Goal: Transaction & Acquisition: Purchase product/service

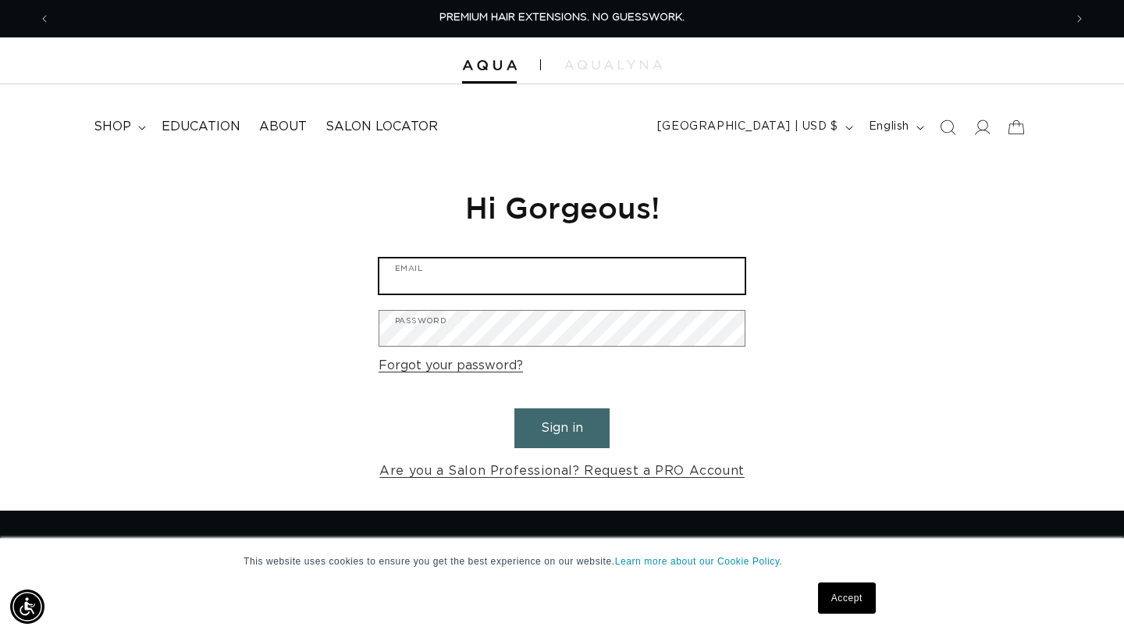
type input "[EMAIL_ADDRESS][DOMAIN_NAME]"
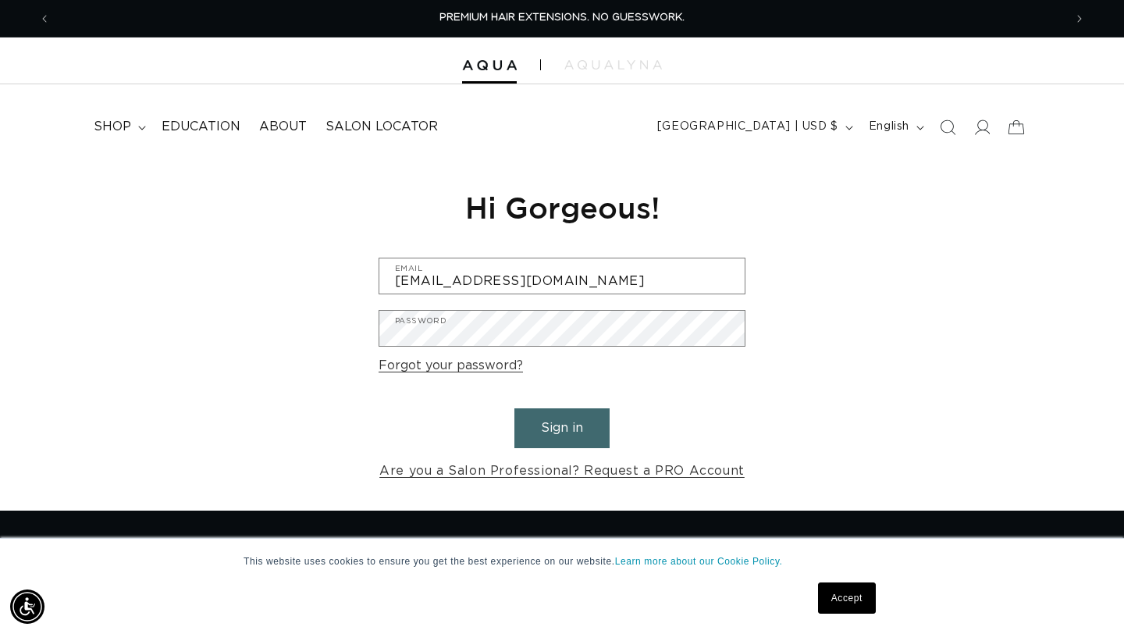
click at [547, 429] on button "Sign in" at bounding box center [562, 428] width 95 height 40
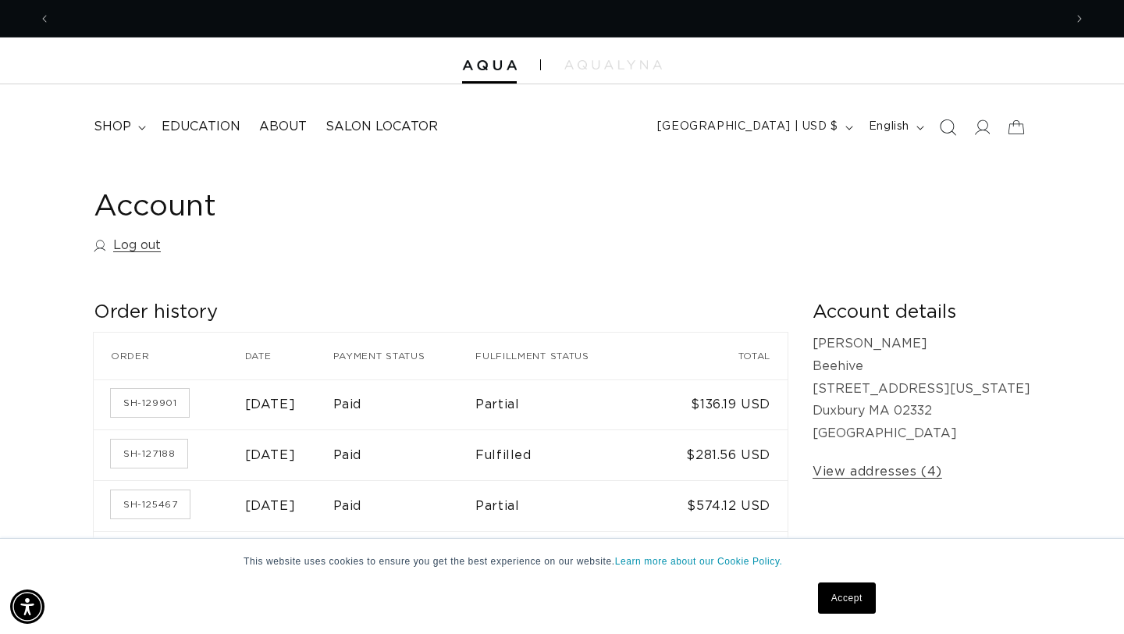
scroll to position [0, 2027]
click at [950, 128] on icon "Search" at bounding box center [947, 127] width 16 height 16
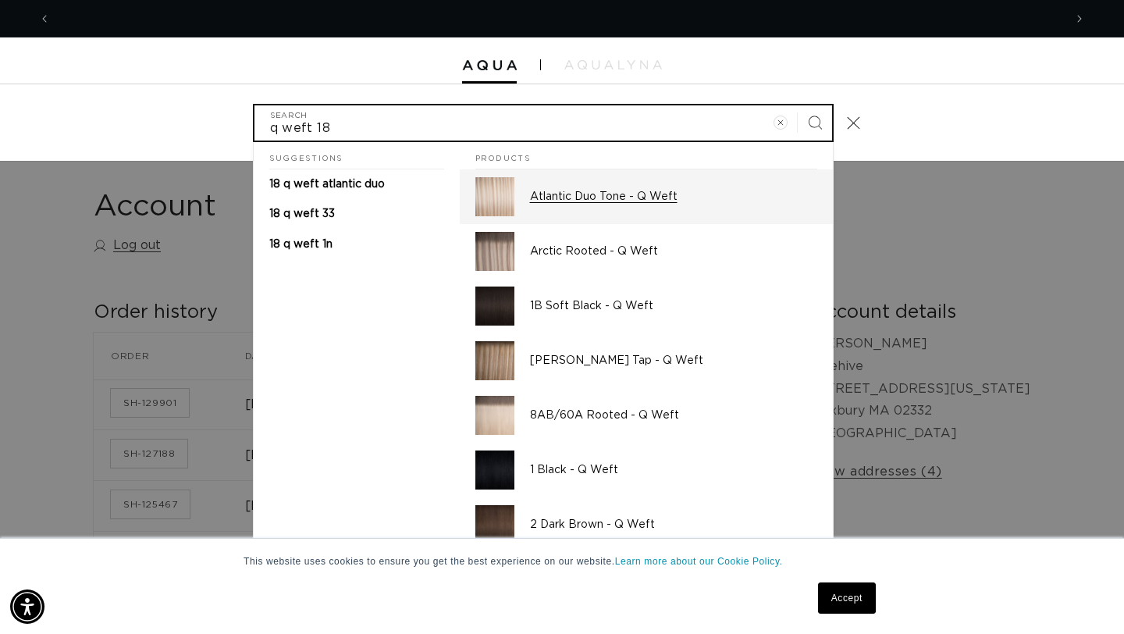
scroll to position [0, 0]
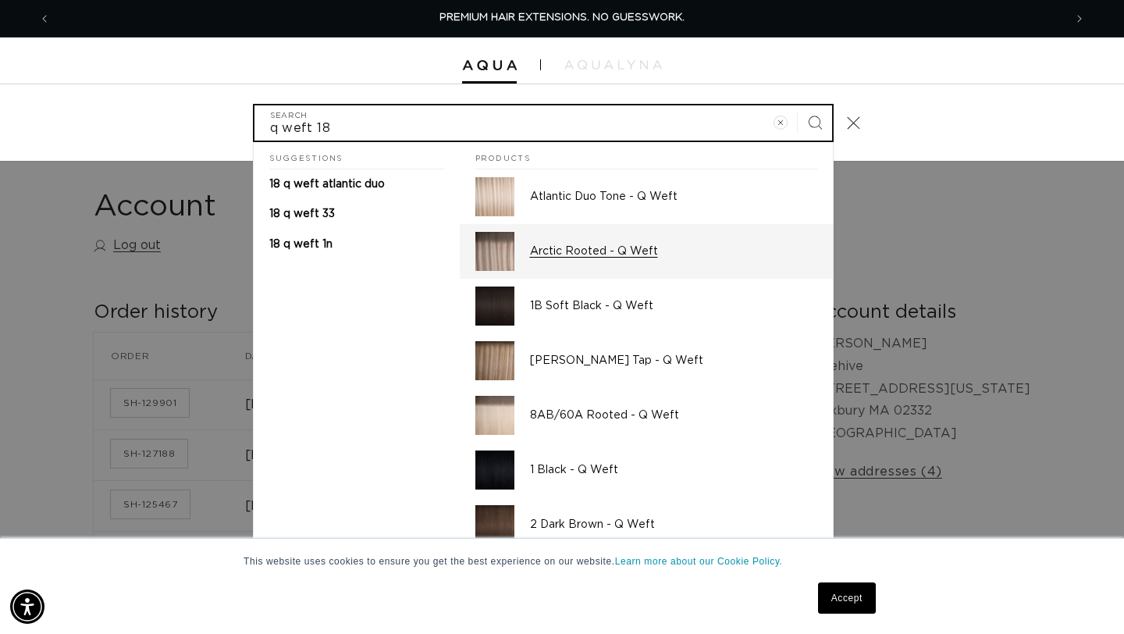
type input "q weft 18"
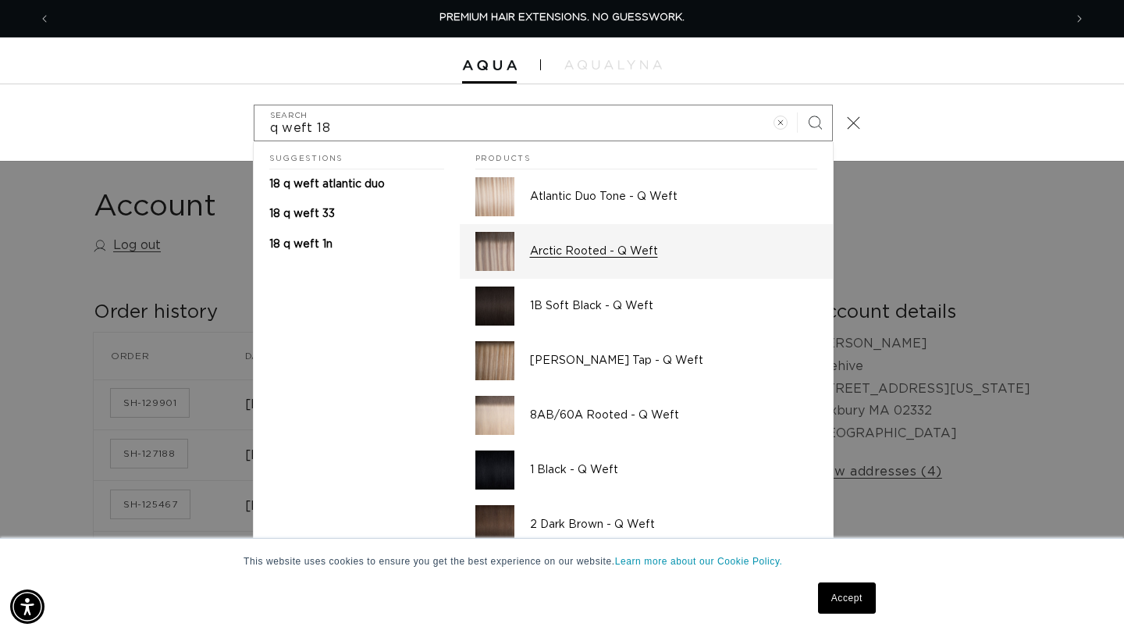
click at [632, 257] on p "Arctic Rooted - Q Weft" at bounding box center [673, 251] width 287 height 14
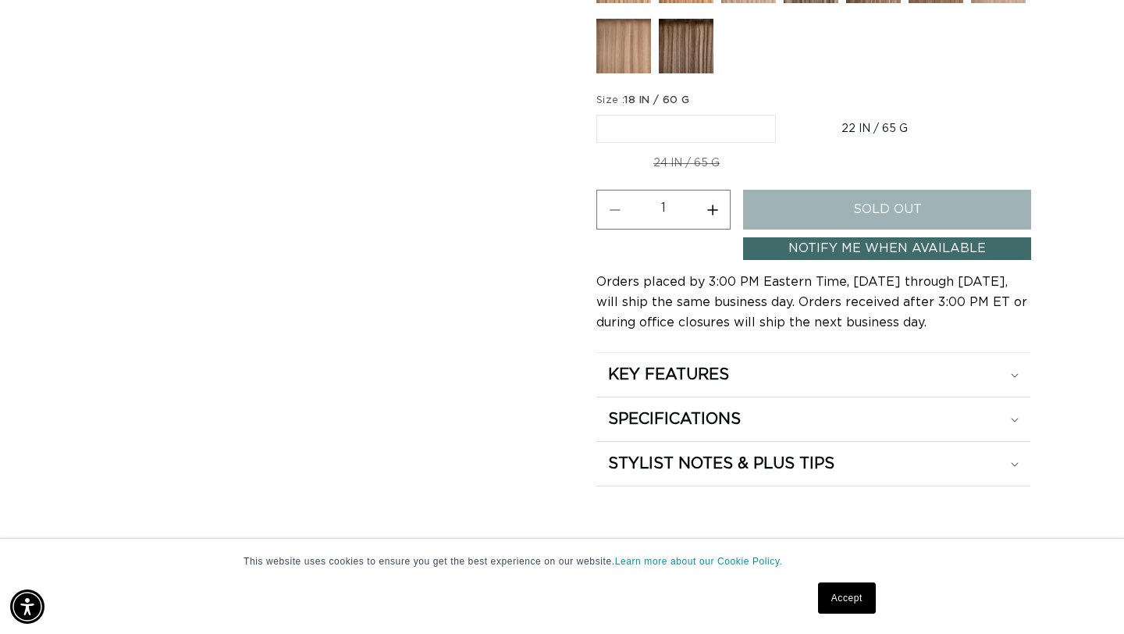
scroll to position [0, 2027]
click at [850, 246] on link "Notify Me When Available" at bounding box center [887, 248] width 288 height 23
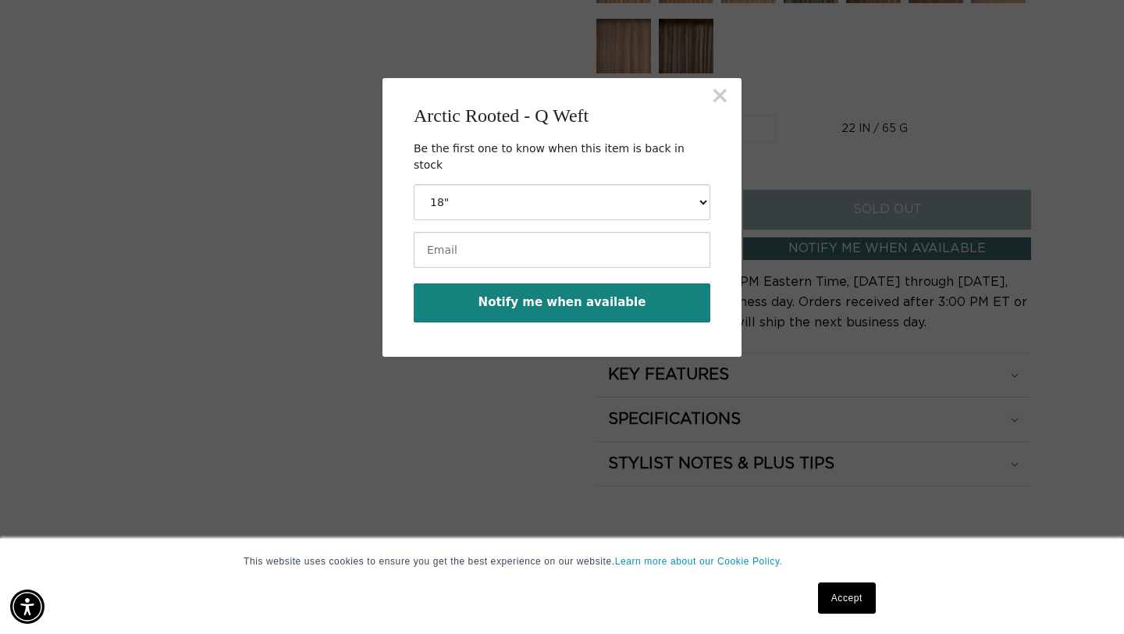
scroll to position [0, 0]
click at [518, 238] on input "email" at bounding box center [562, 250] width 297 height 36
type input "beehivethesalon@gmail.com"
click at [533, 284] on button "Notify me when available" at bounding box center [562, 302] width 297 height 39
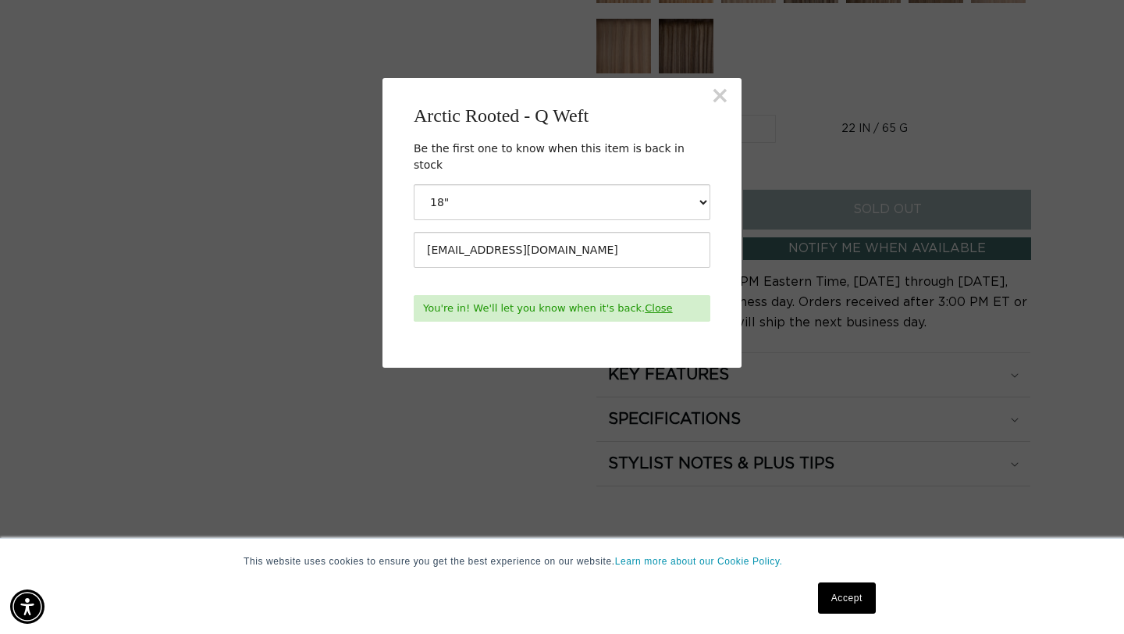
scroll to position [0, 0]
click at [722, 98] on button "×" at bounding box center [721, 95] width 20 height 23
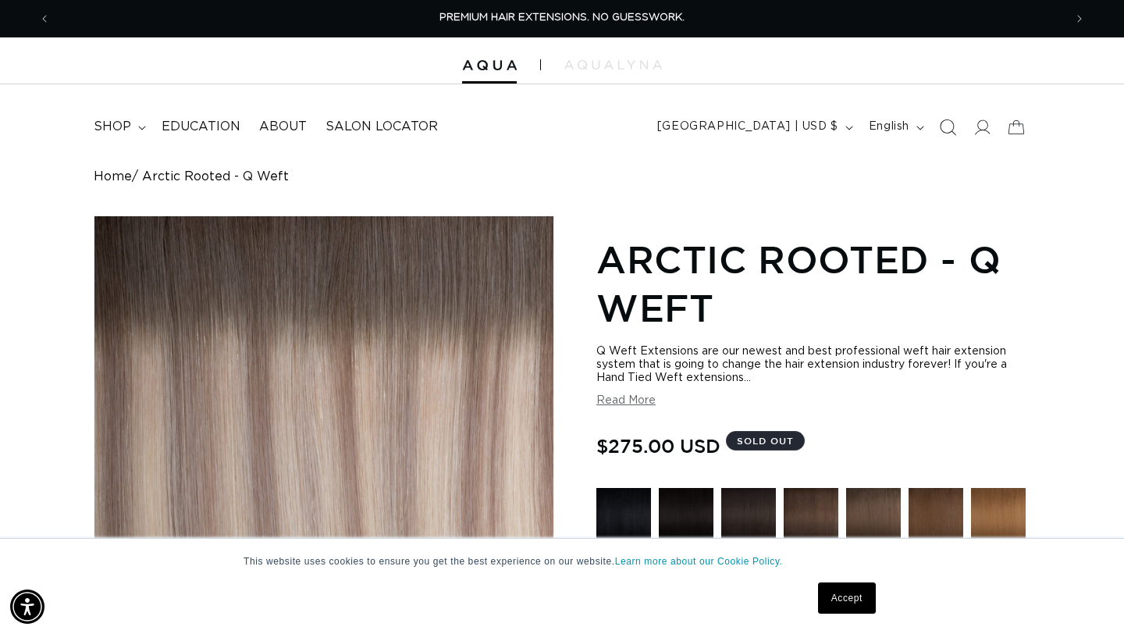
click at [946, 125] on icon "Search" at bounding box center [947, 127] width 16 height 16
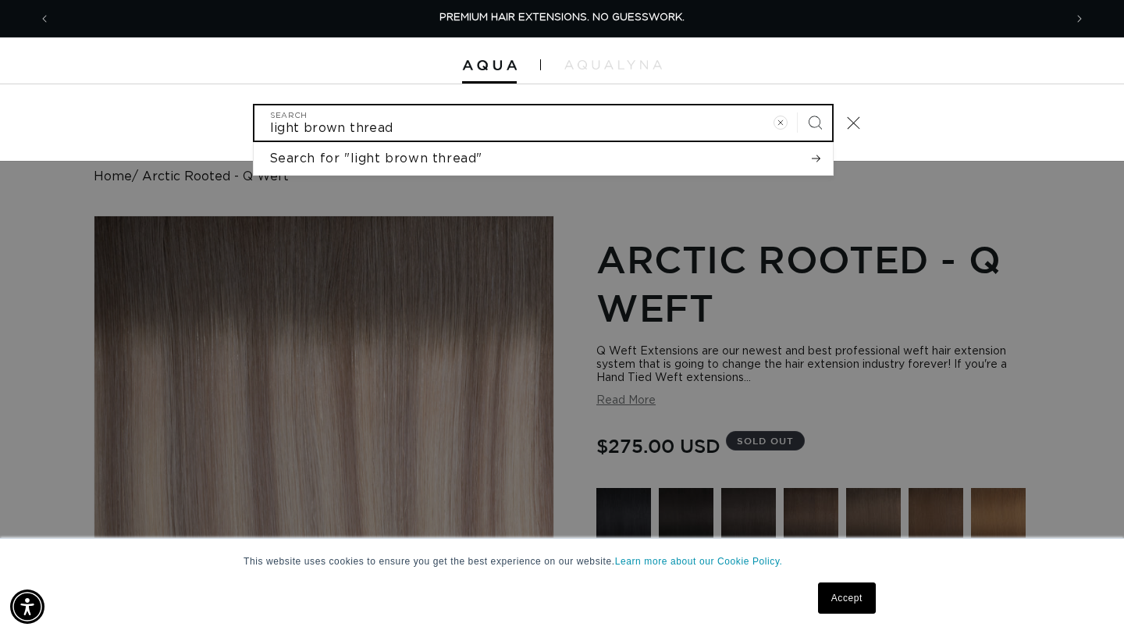
type input "light brown thread"
click at [798, 105] on button "Search" at bounding box center [815, 122] width 34 height 34
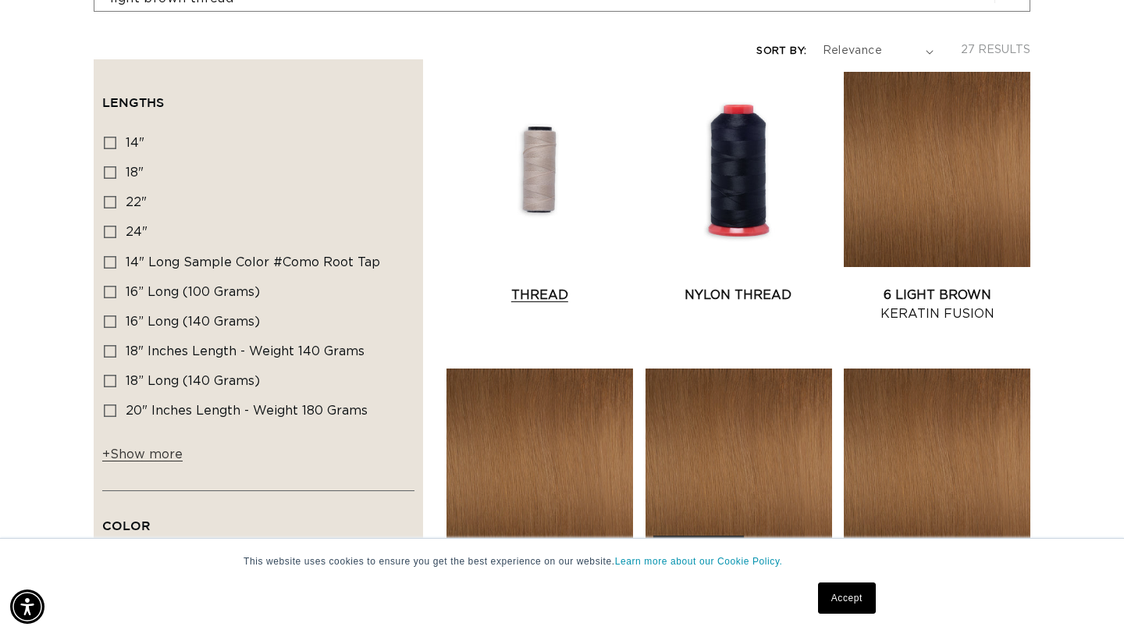
click at [540, 286] on link "Thread" at bounding box center [540, 295] width 187 height 19
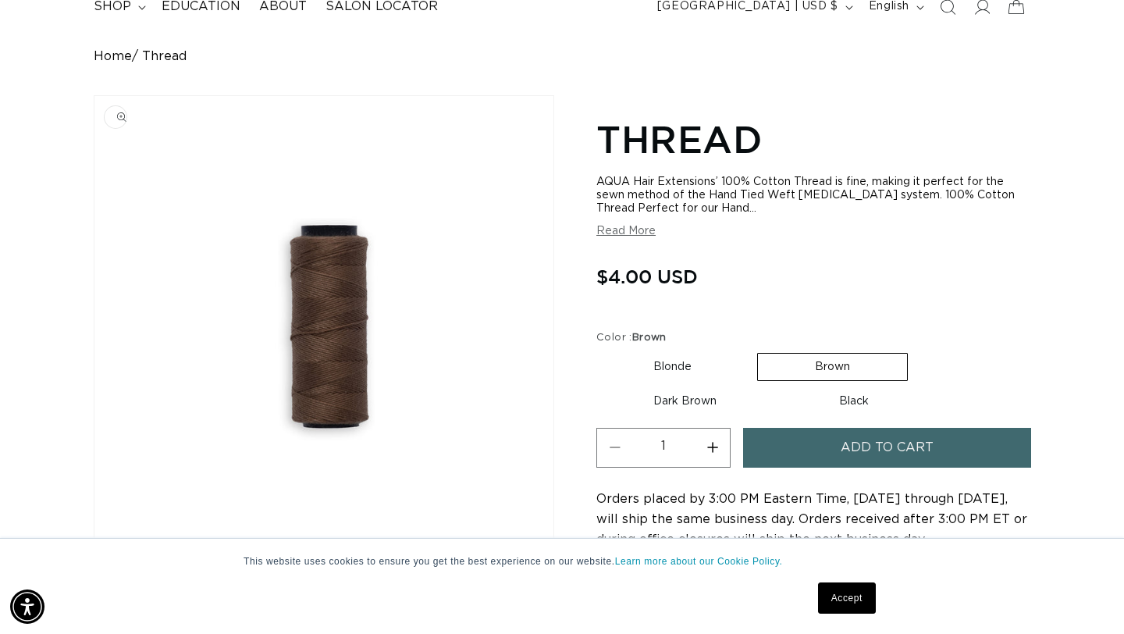
scroll to position [0, 2027]
